Goal: Task Accomplishment & Management: Manage account settings

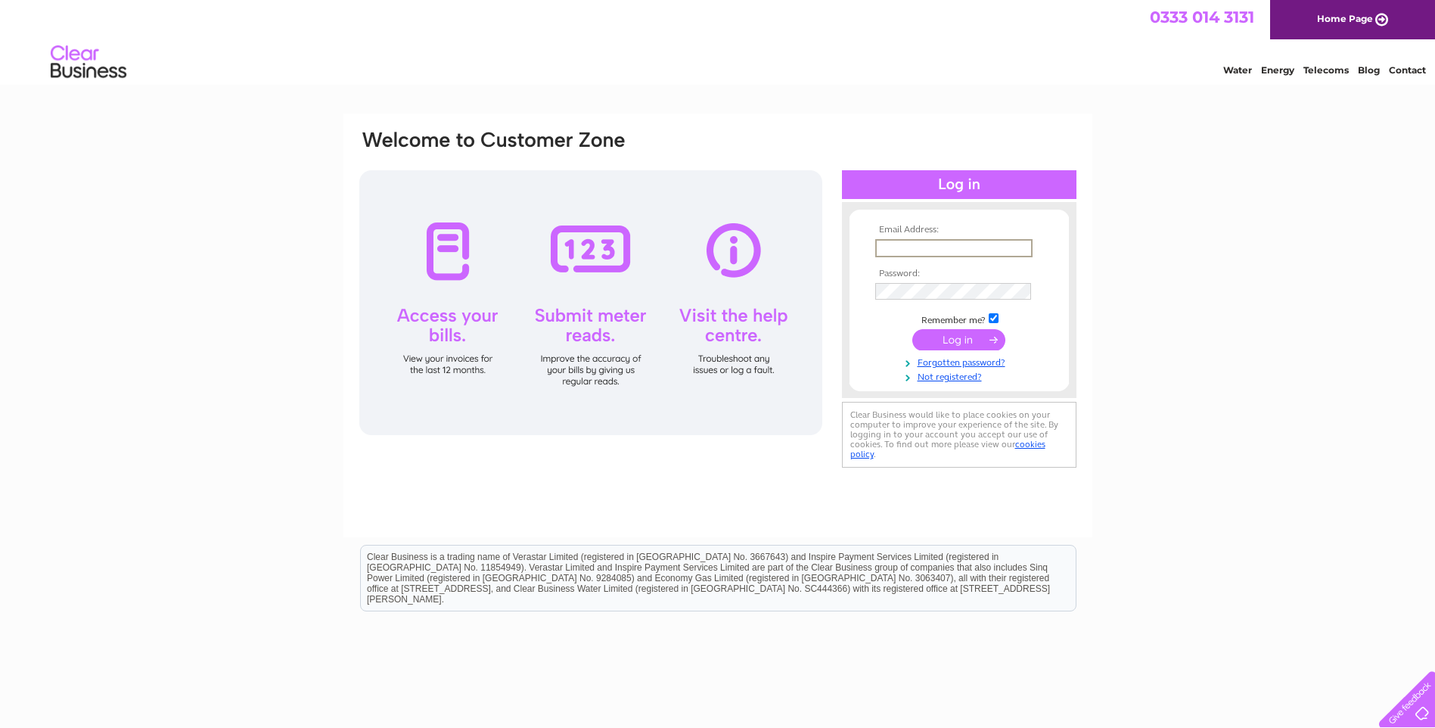
type input "[EMAIL_ADDRESS][DOMAIN_NAME]"
click at [964, 338] on input "submit" at bounding box center [958, 337] width 93 height 21
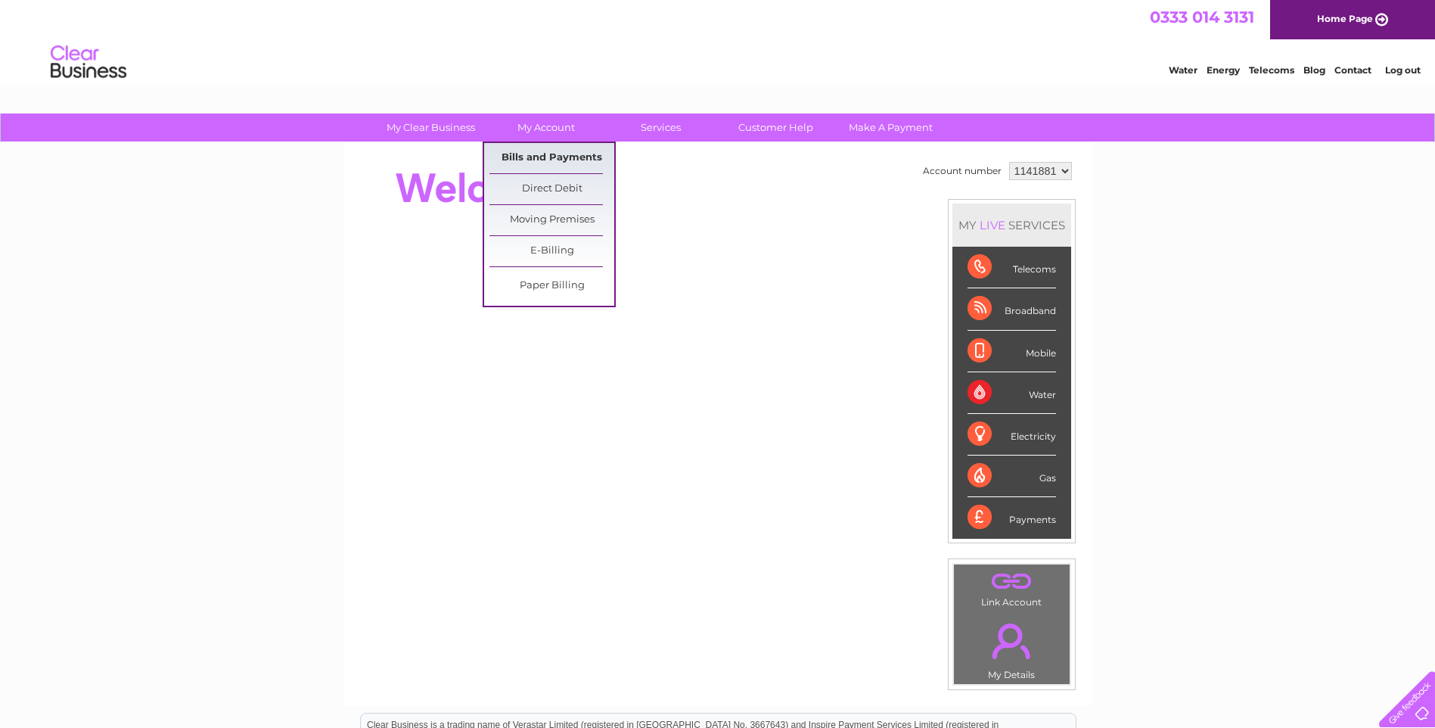
click at [547, 153] on link "Bills and Payments" at bounding box center [551, 158] width 125 height 30
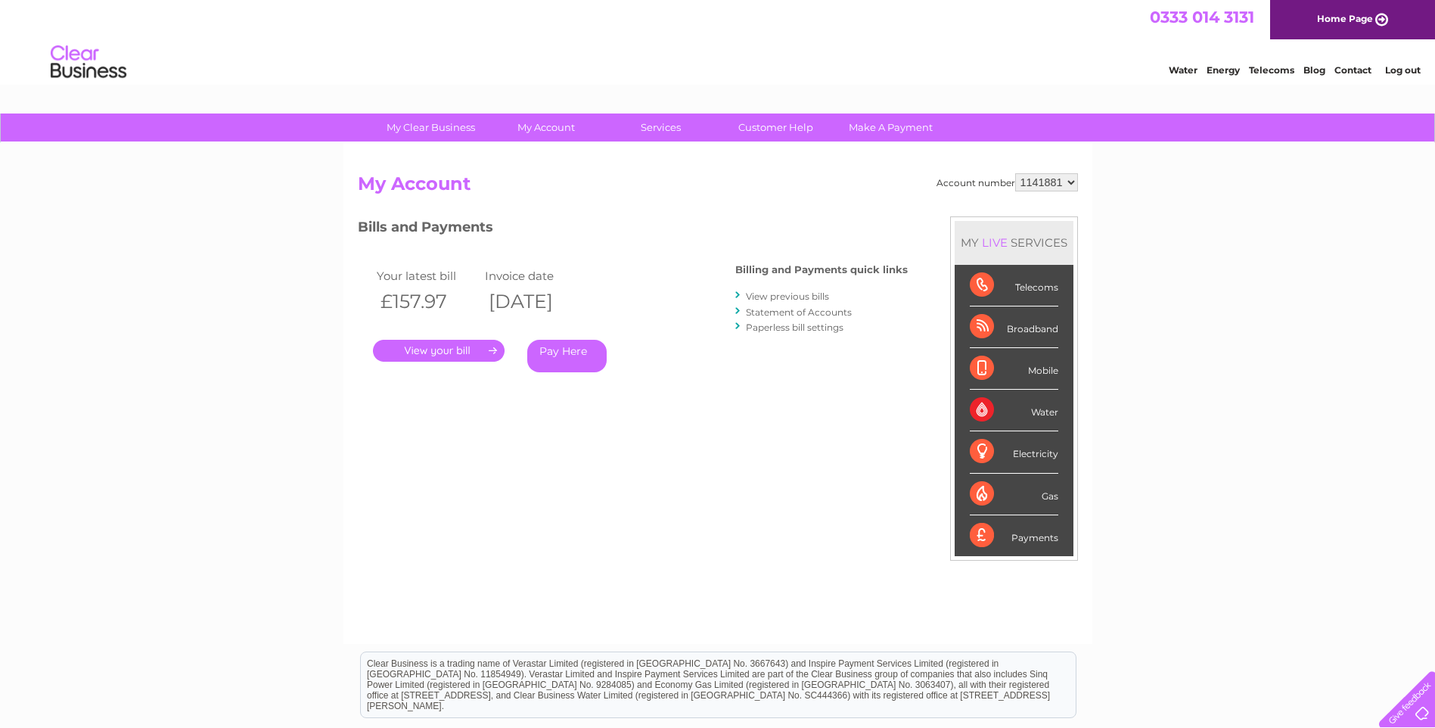
click at [433, 348] on link "." at bounding box center [439, 351] width 132 height 22
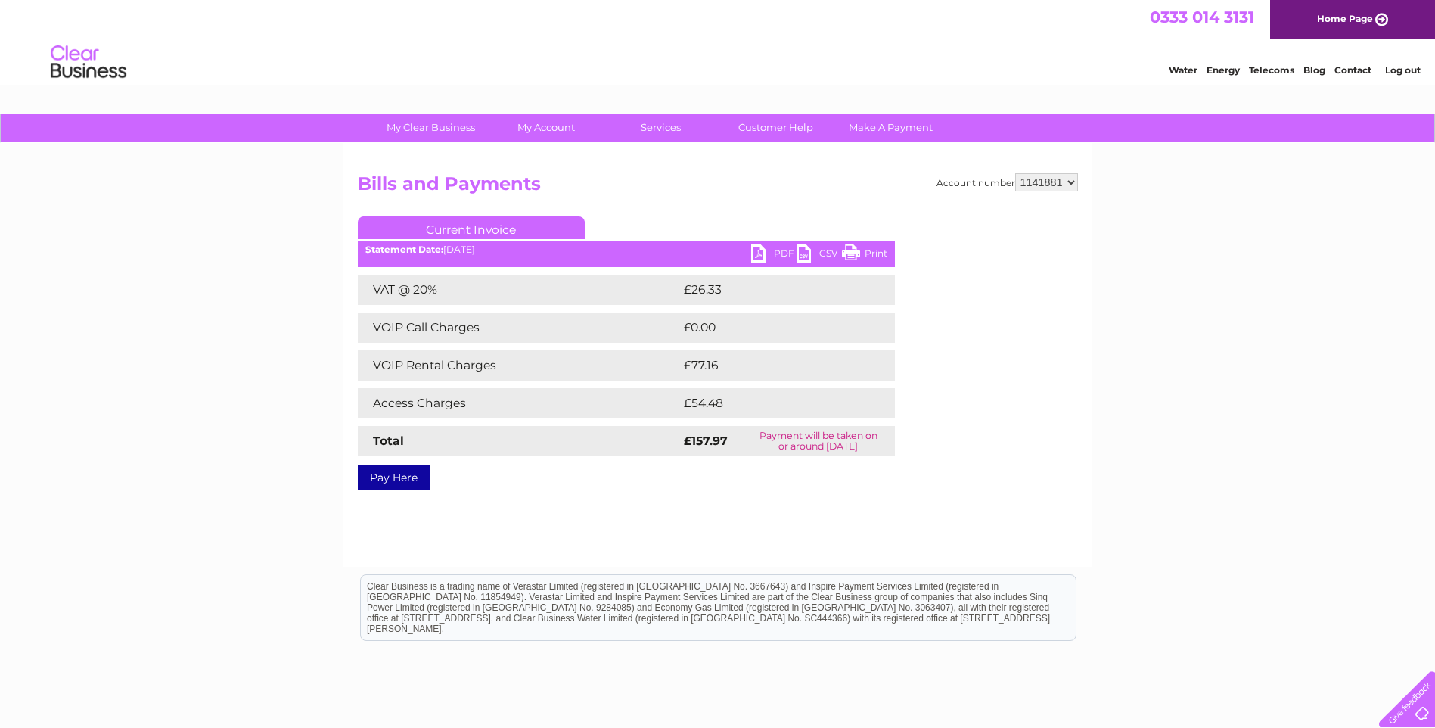
click at [764, 252] on link "PDF" at bounding box center [773, 255] width 45 height 22
